Goal: Task Accomplishment & Management: Use online tool/utility

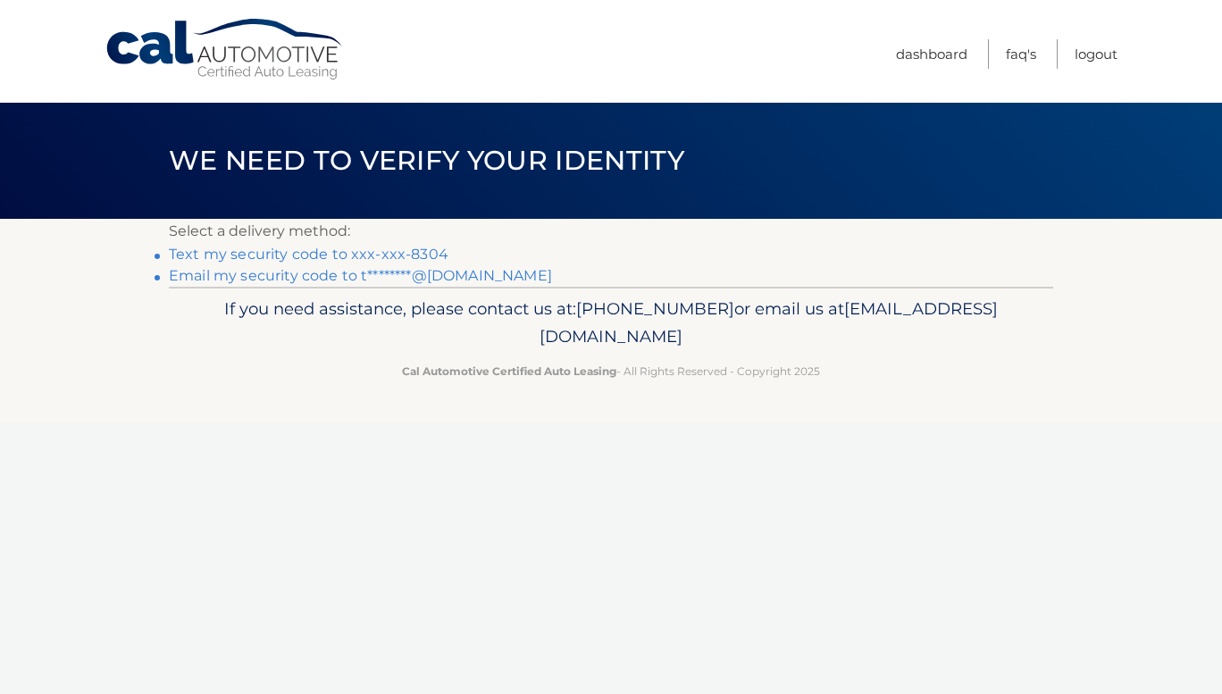
click at [349, 250] on link "Text my security code to xxx-xxx-8304" at bounding box center [309, 254] width 280 height 17
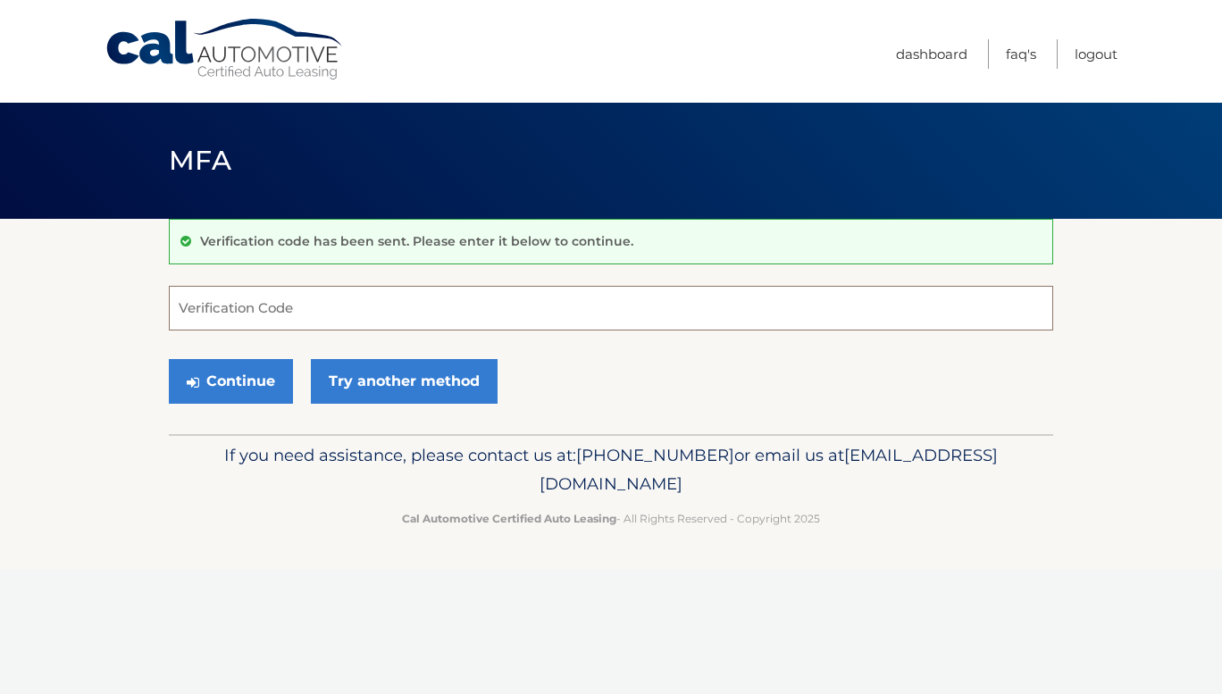
click at [413, 292] on input "Verification Code" at bounding box center [611, 308] width 885 height 45
type input "180254"
click at [217, 384] on button "Continue" at bounding box center [231, 381] width 124 height 45
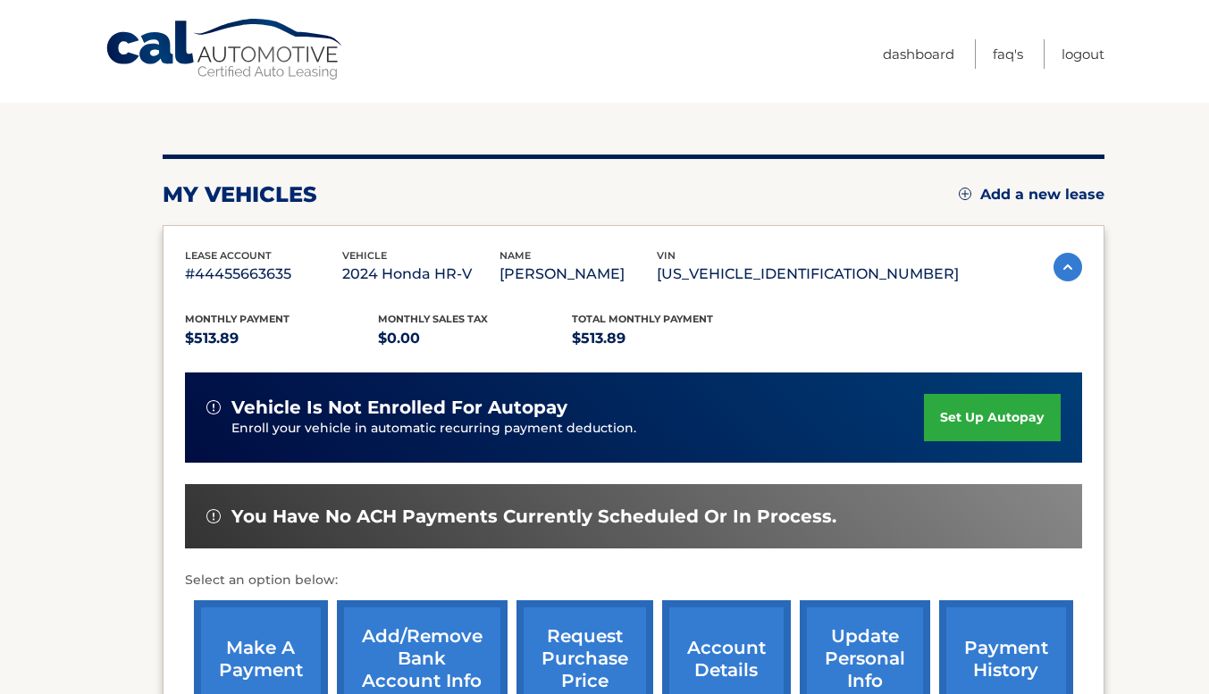
scroll to position [357, 0]
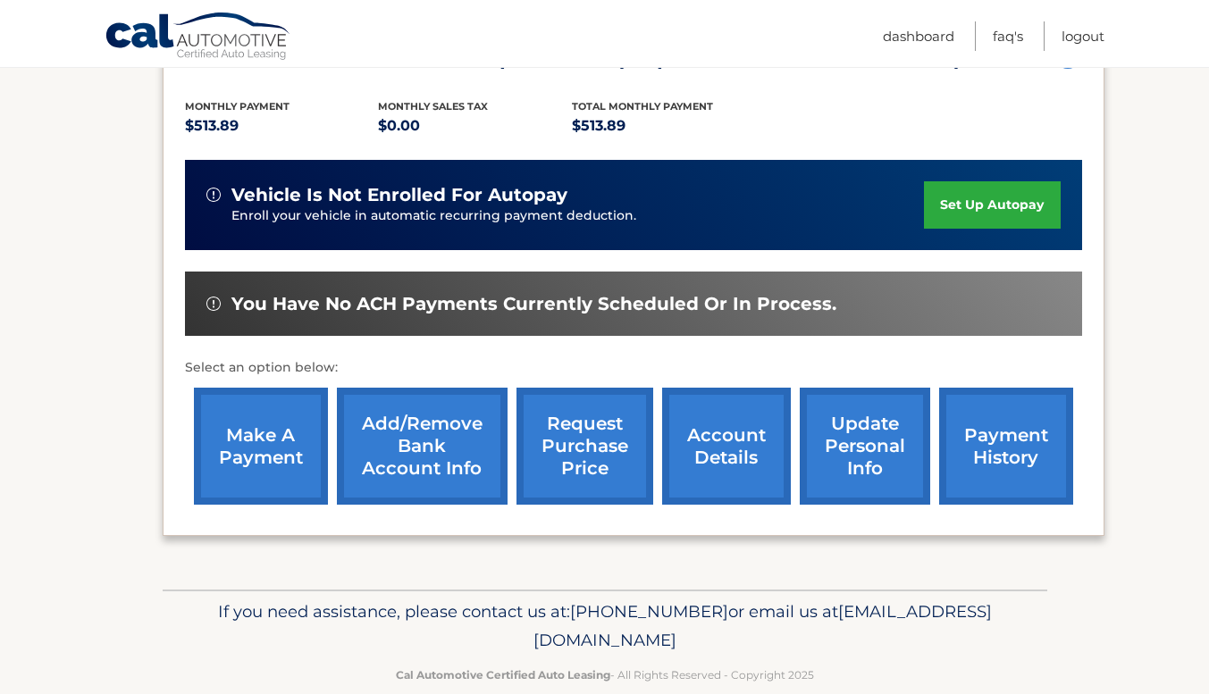
click at [230, 453] on link "make a payment" at bounding box center [261, 446] width 134 height 117
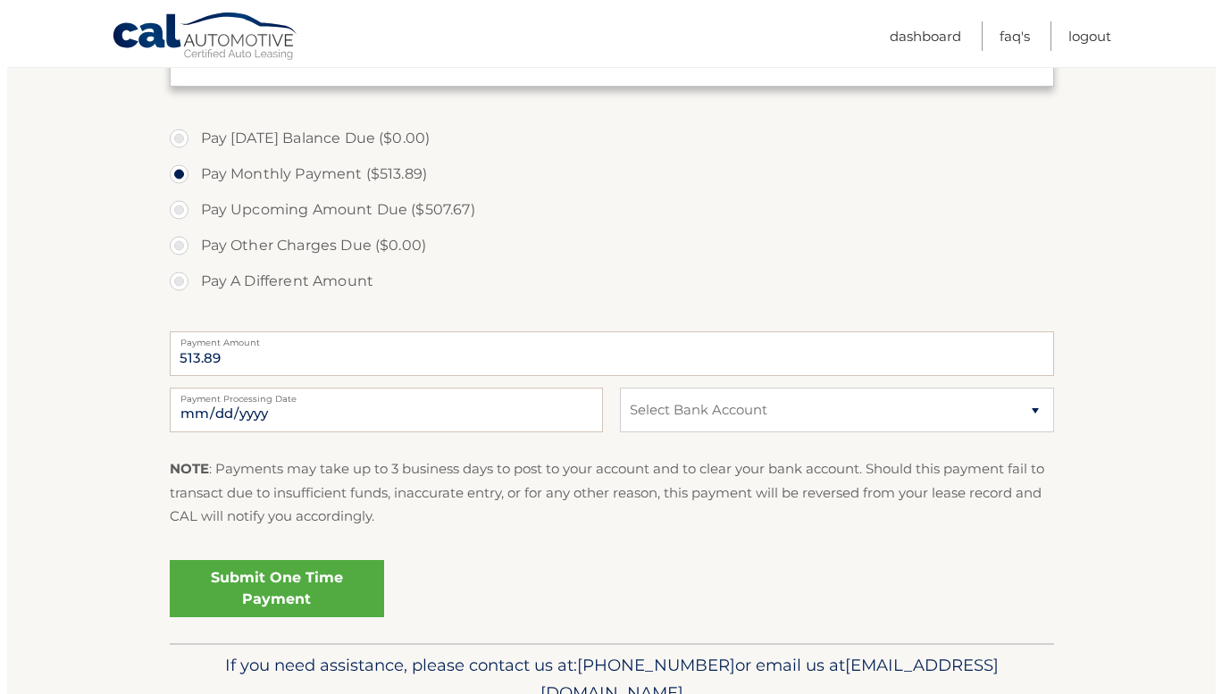
scroll to position [625, 0]
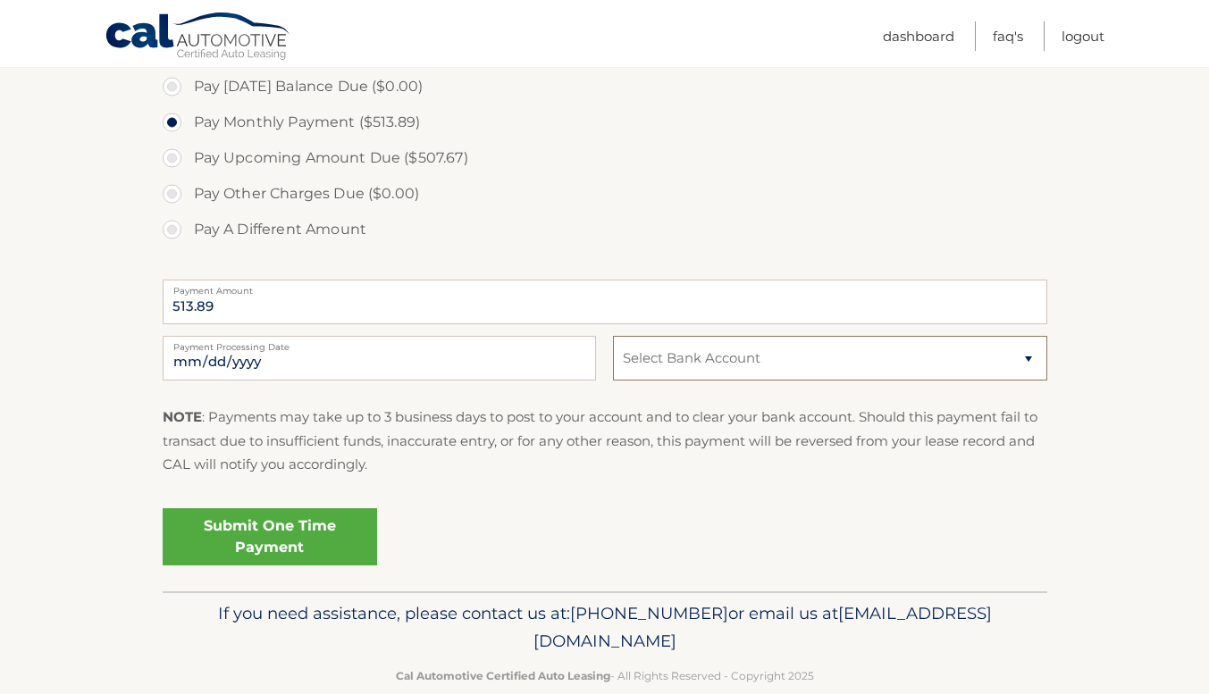
click at [688, 376] on select "Select Bank Account Checking CAPITAL ONE N.A. *****3629 Checking TD BANK NA ***…" at bounding box center [829, 358] width 433 height 45
select select "NTY1OTIyZGItOGQ2NS00NDgyLThmMmEtZjA0NDY2ZTkwY2Ux"
click at [613, 336] on select "Select Bank Account Checking CAPITAL ONE N.A. *****3629 Checking TD BANK NA ***…" at bounding box center [829, 358] width 433 height 45
click at [294, 550] on link "Submit One Time Payment" at bounding box center [270, 536] width 214 height 57
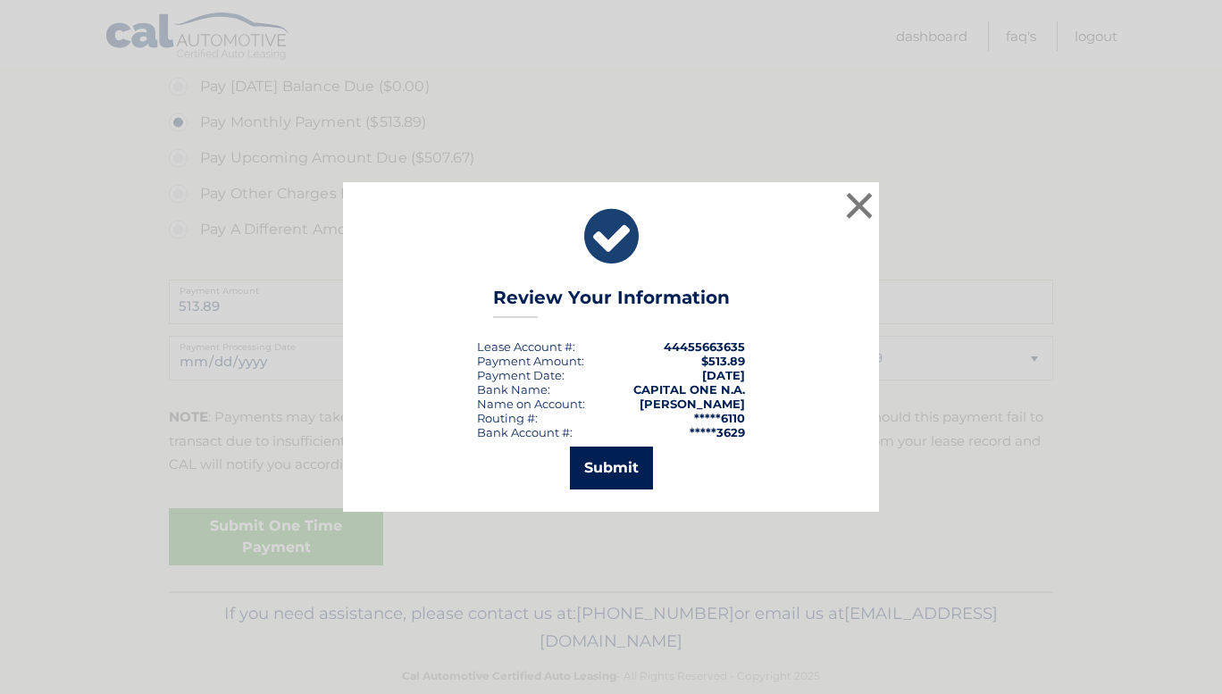
click at [598, 457] on button "Submit" at bounding box center [611, 468] width 83 height 43
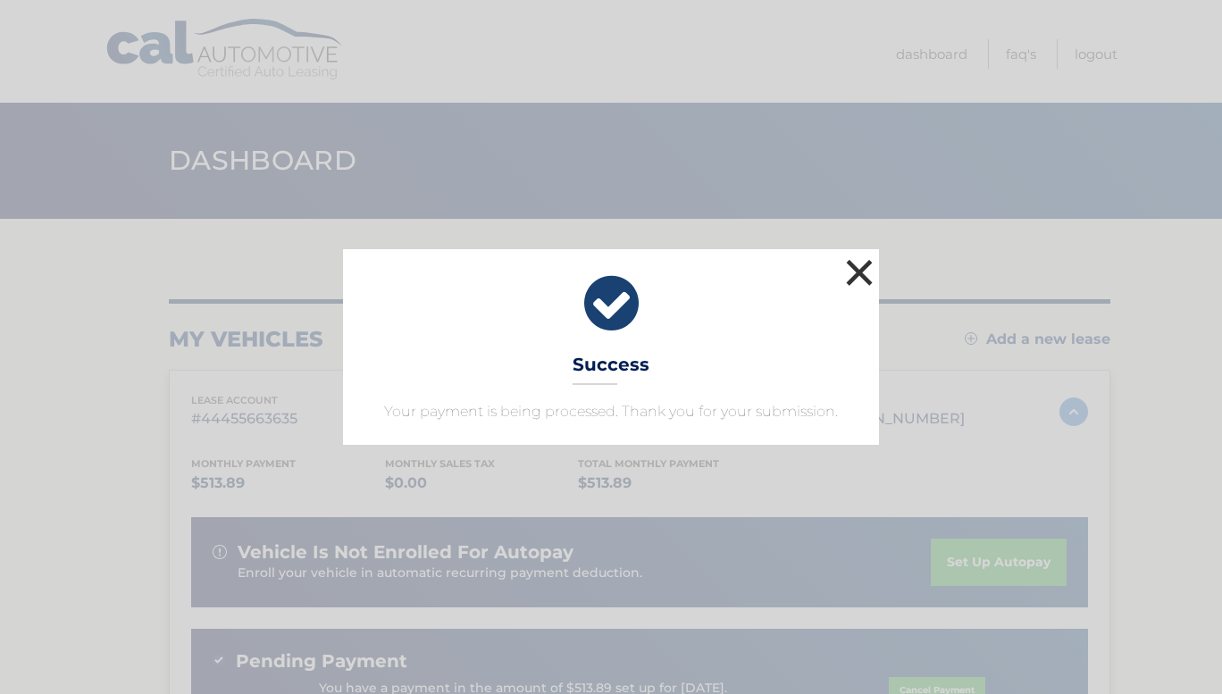
click at [860, 272] on button "×" at bounding box center [860, 273] width 36 height 36
